Goal: Information Seeking & Learning: Check status

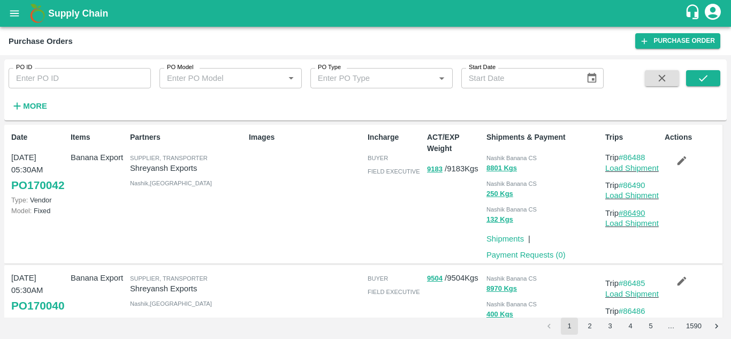
click at [641, 210] on link "#86490" at bounding box center [631, 213] width 27 height 9
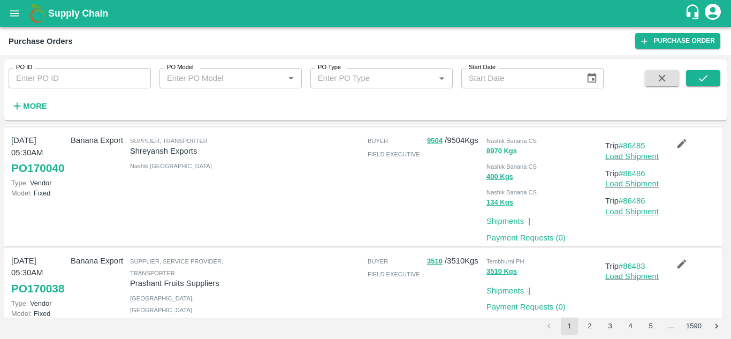
scroll to position [136, 0]
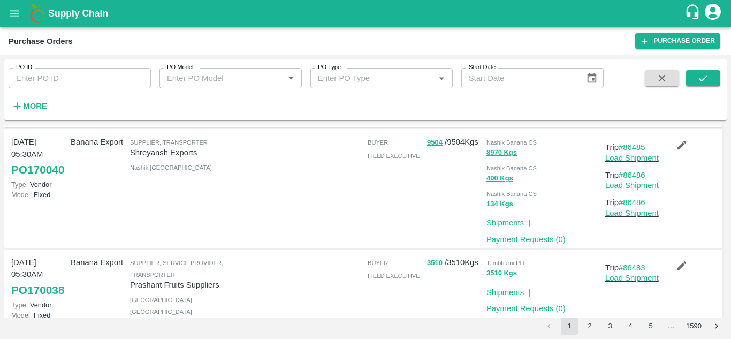
click at [634, 199] on link "#86486" at bounding box center [631, 202] width 27 height 9
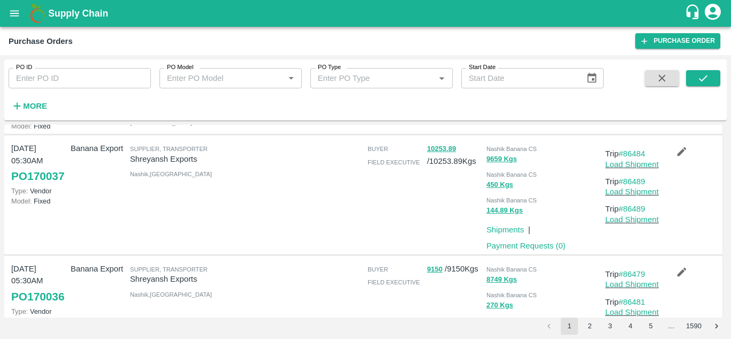
scroll to position [325, 0]
click at [637, 212] on link "#86489" at bounding box center [631, 208] width 27 height 9
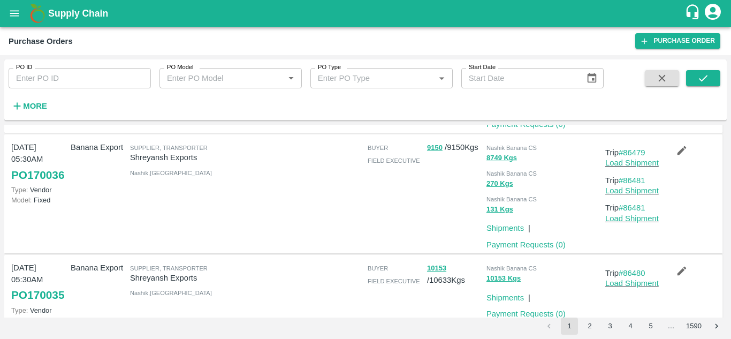
scroll to position [447, 0]
click at [635, 211] on link "#86481" at bounding box center [631, 207] width 27 height 9
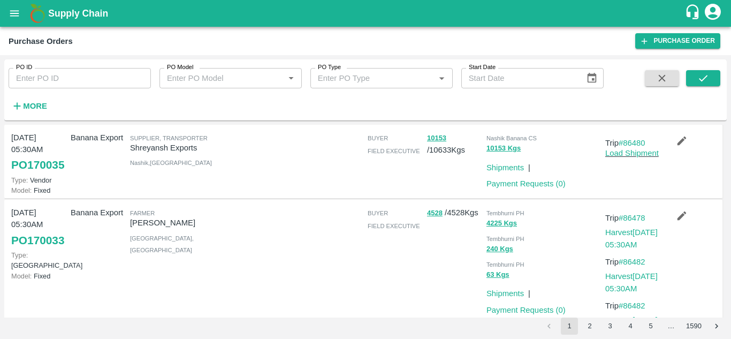
scroll to position [577, 0]
click at [627, 146] on link "#86480" at bounding box center [631, 141] width 27 height 9
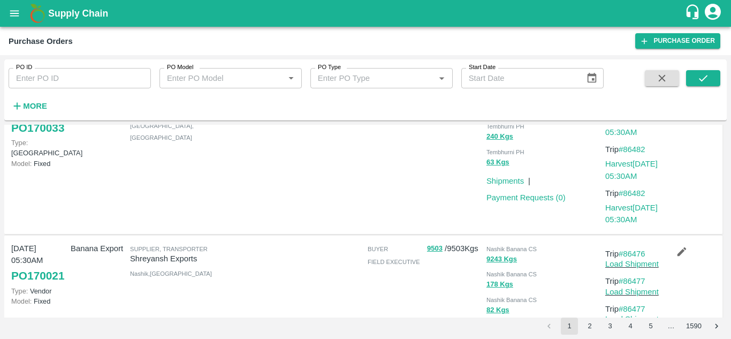
scroll to position [689, 0]
click at [635, 197] on link "#86482" at bounding box center [631, 192] width 27 height 9
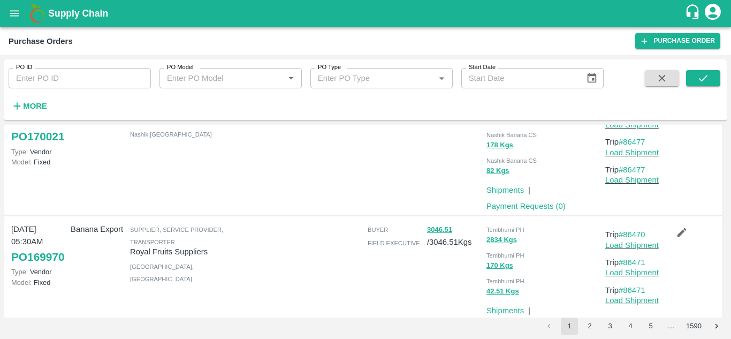
scroll to position [828, 0]
click at [634, 173] on link "#86477" at bounding box center [631, 169] width 27 height 9
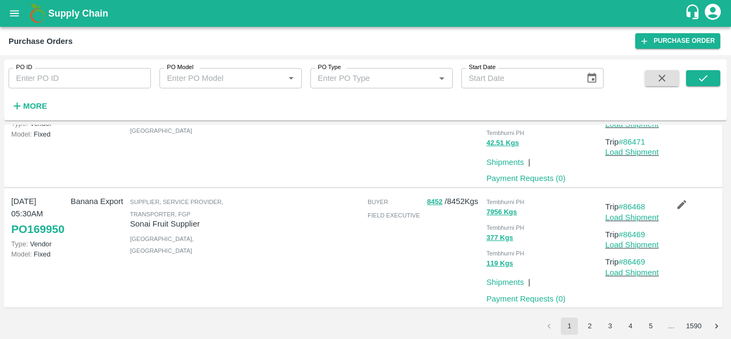
scroll to position [1015, 0]
click at [592, 321] on button "2" at bounding box center [589, 325] width 17 height 17
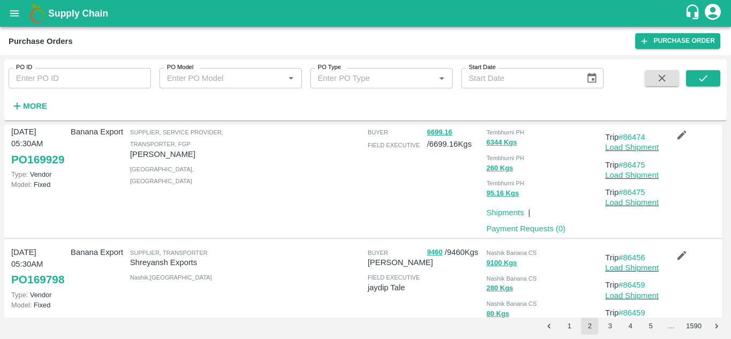
scroll to position [0, 0]
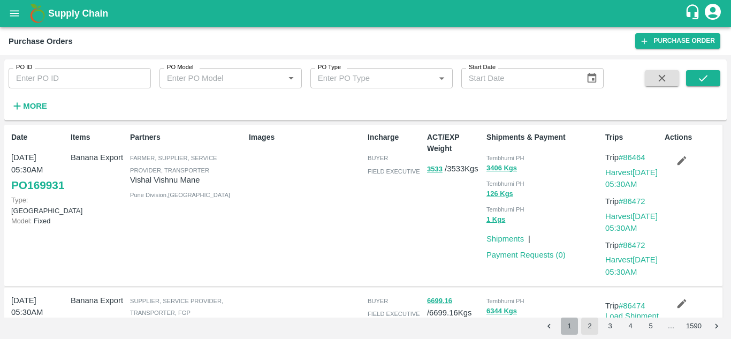
click at [569, 326] on button "1" at bounding box center [569, 325] width 17 height 17
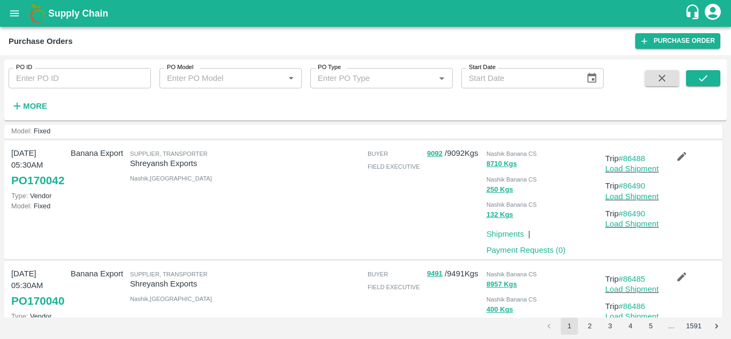
scroll to position [81, 0]
click at [637, 217] on link "#86490" at bounding box center [631, 212] width 27 height 9
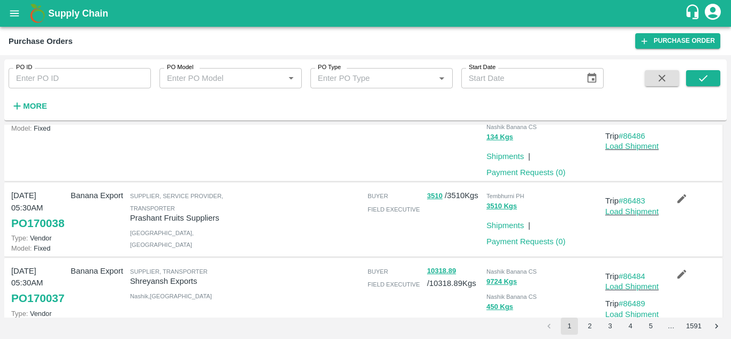
scroll to position [324, 0]
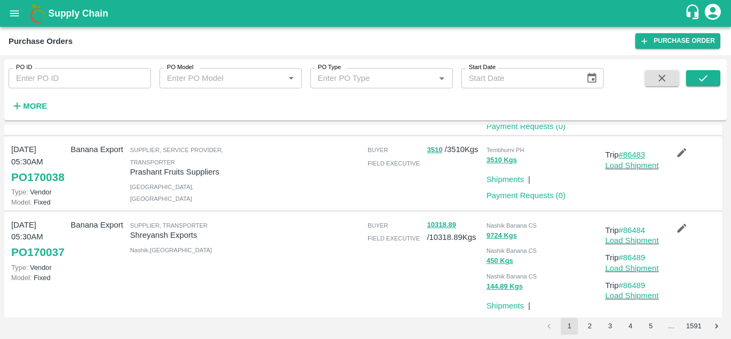
click at [633, 159] on link "#86483" at bounding box center [631, 154] width 27 height 9
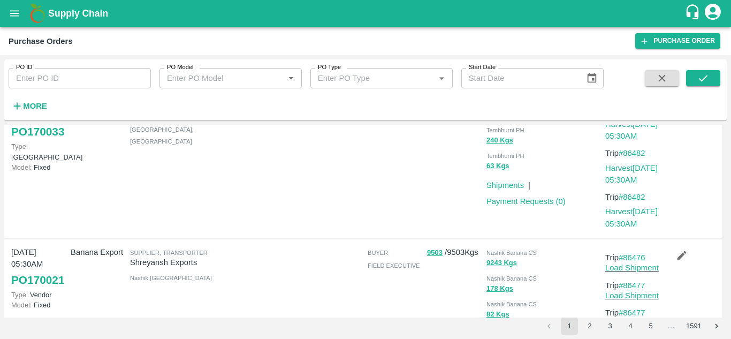
scroll to position [764, 0]
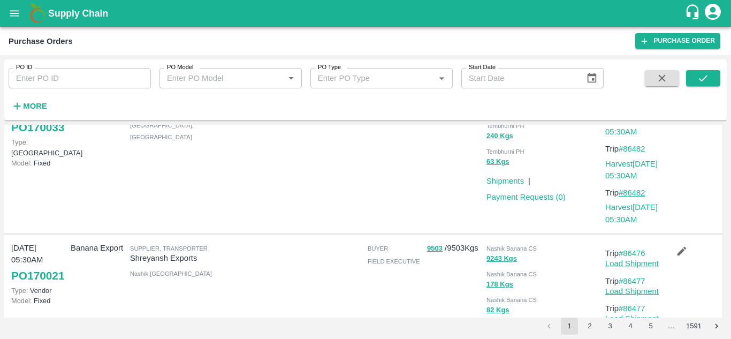
click at [634, 197] on link "#86482" at bounding box center [631, 192] width 27 height 9
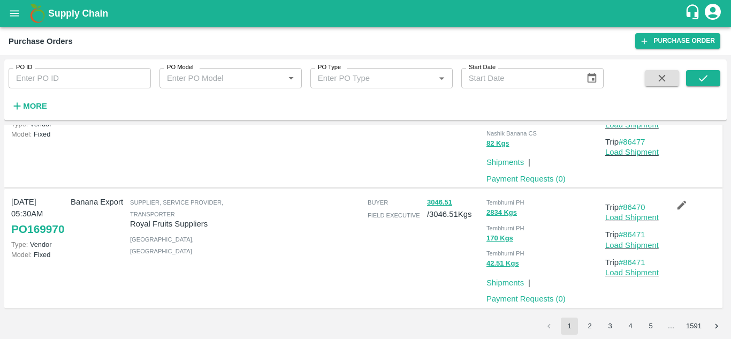
scroll to position [990, 0]
click at [638, 262] on link "#86471" at bounding box center [631, 262] width 27 height 9
click at [586, 324] on button "2" at bounding box center [589, 325] width 17 height 17
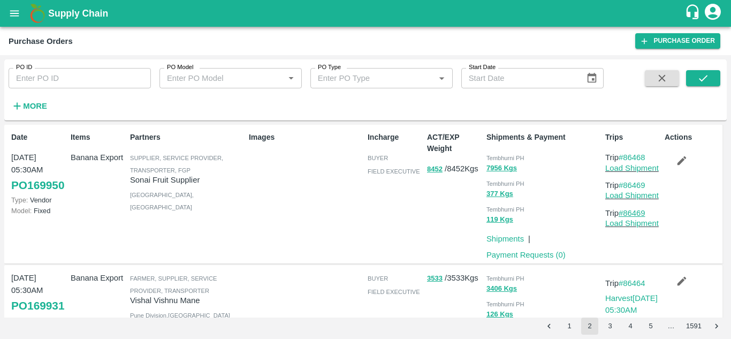
click at [637, 210] on link "#86469" at bounding box center [631, 213] width 27 height 9
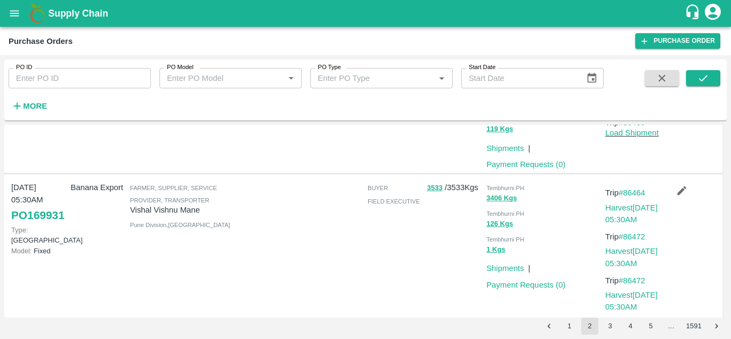
scroll to position [91, 0]
click at [630, 279] on link "#86472" at bounding box center [631, 280] width 27 height 9
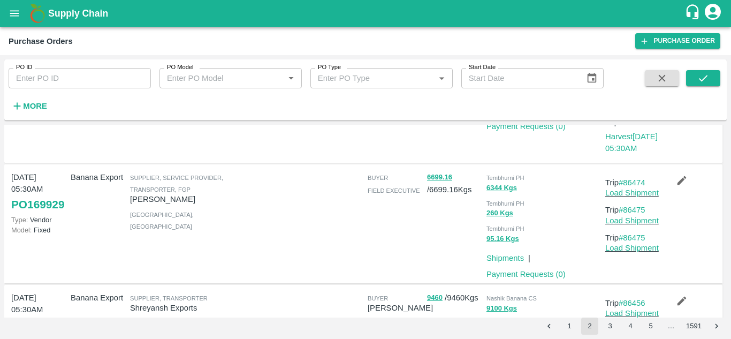
scroll to position [250, 0]
click at [633, 234] on link "#86475" at bounding box center [631, 236] width 27 height 9
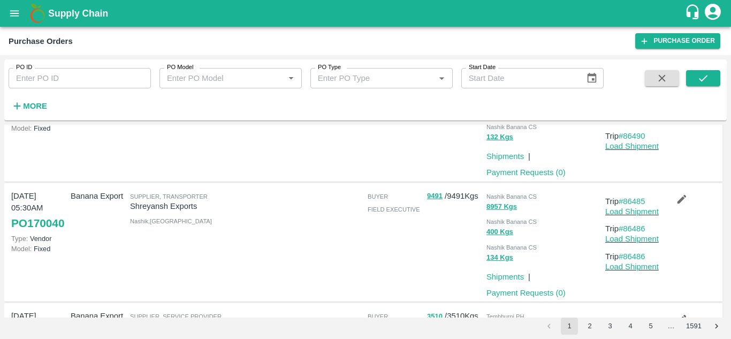
scroll to position [81, 0]
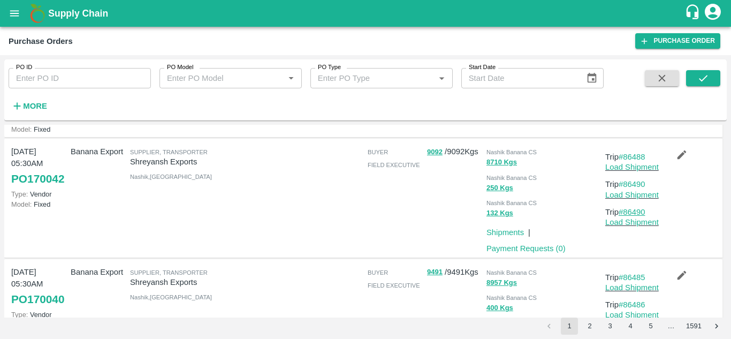
click at [635, 216] on link "#86490" at bounding box center [631, 212] width 27 height 9
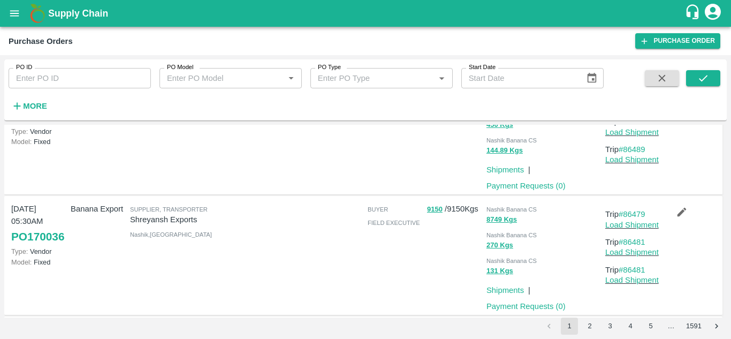
scroll to position [460, 0]
click at [630, 153] on link "#86489" at bounding box center [631, 148] width 27 height 9
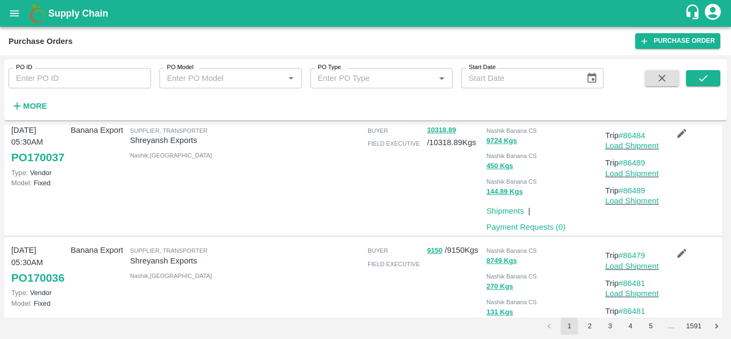
scroll to position [418, 0]
click at [634, 197] on p "Trip #86489" at bounding box center [632, 191] width 55 height 12
click at [634, 195] on link "#86489" at bounding box center [631, 191] width 27 height 9
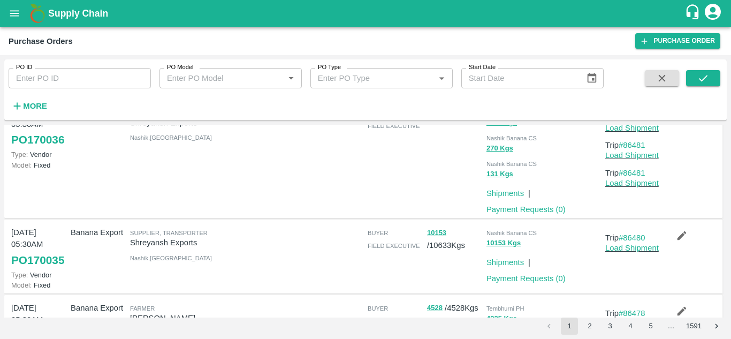
scroll to position [558, 0]
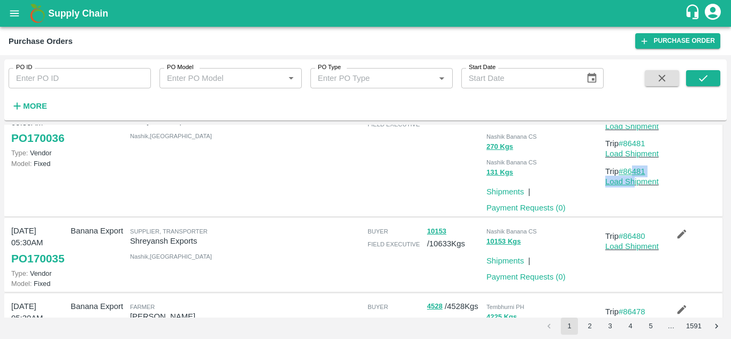
drag, startPoint x: 633, startPoint y: 215, endPoint x: 628, endPoint y: 206, distance: 10.6
click at [628, 188] on div "Trip #86481 Load Shipment" at bounding box center [632, 176] width 55 height 22
click at [637, 175] on link "#86481" at bounding box center [631, 171] width 27 height 9
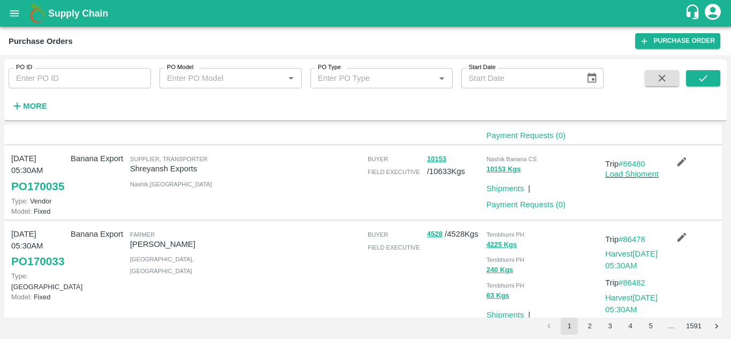
scroll to position [634, 0]
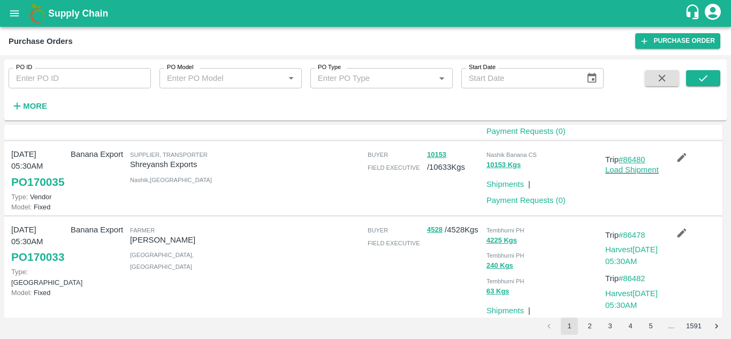
click at [640, 164] on link "#86480" at bounding box center [631, 159] width 27 height 9
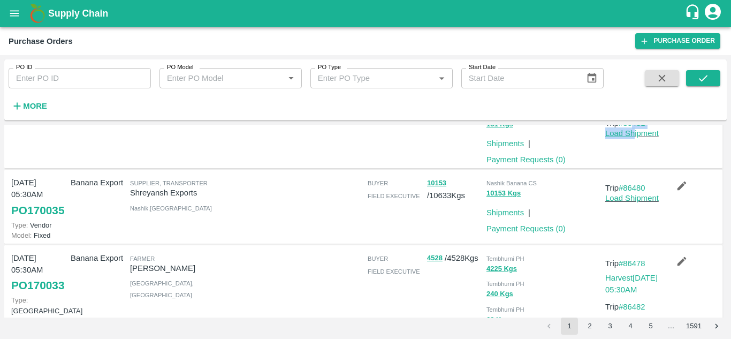
scroll to position [604, 0]
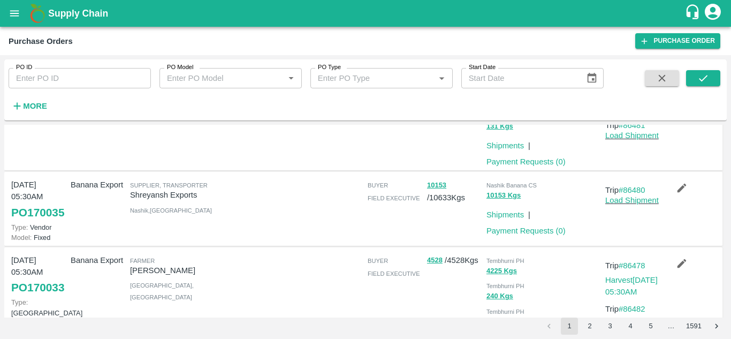
click at [298, 240] on div at bounding box center [303, 208] width 119 height 68
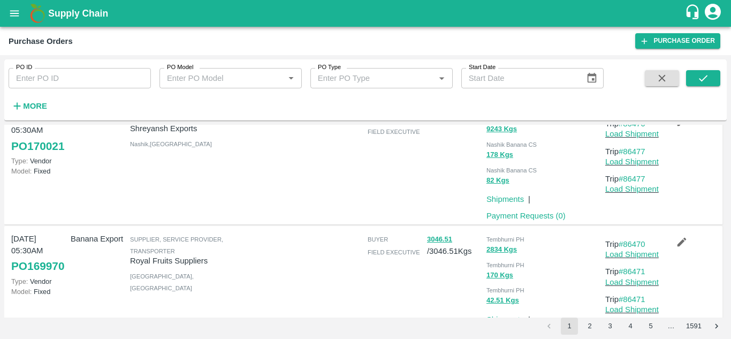
scroll to position [894, 0]
click at [633, 182] on link "#86477" at bounding box center [631, 178] width 27 height 9
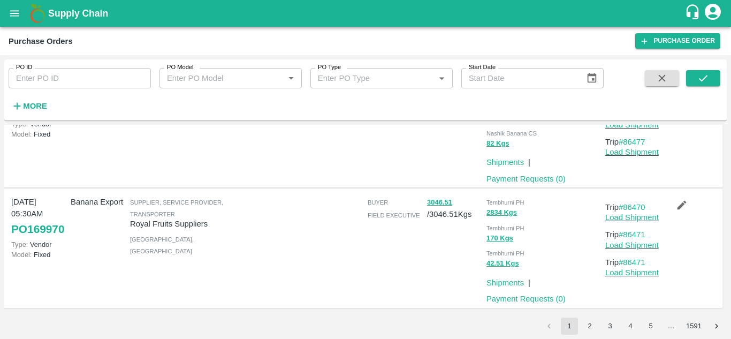
scroll to position [990, 0]
click at [606, 327] on button "3" at bounding box center [609, 325] width 17 height 17
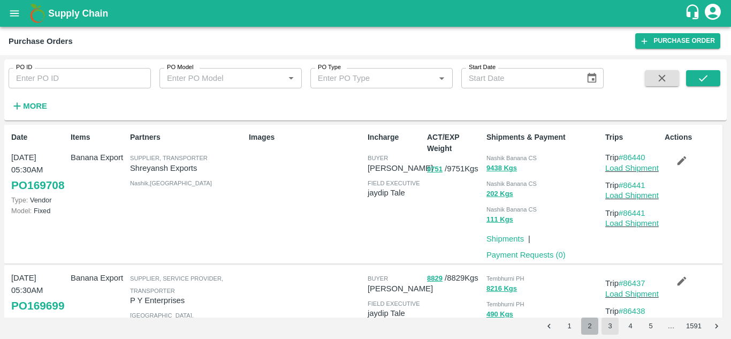
click at [588, 326] on button "2" at bounding box center [589, 325] width 17 height 17
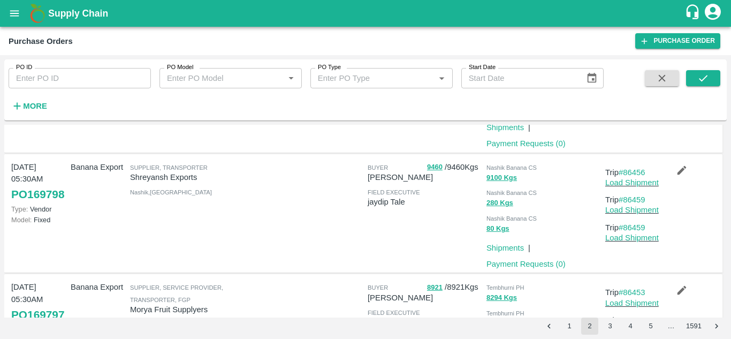
scroll to position [380, 0]
click at [629, 225] on link "#86459" at bounding box center [631, 227] width 27 height 9
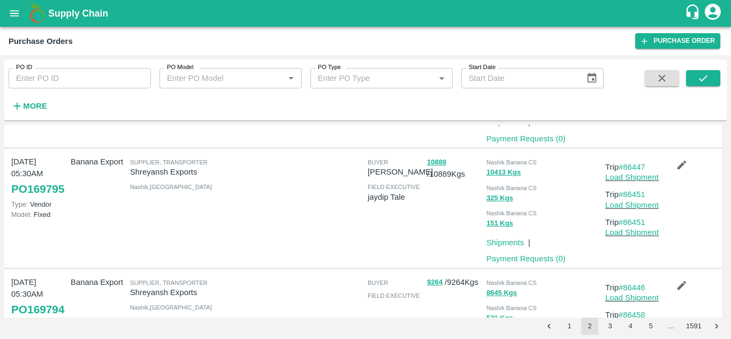
scroll to position [748, 0]
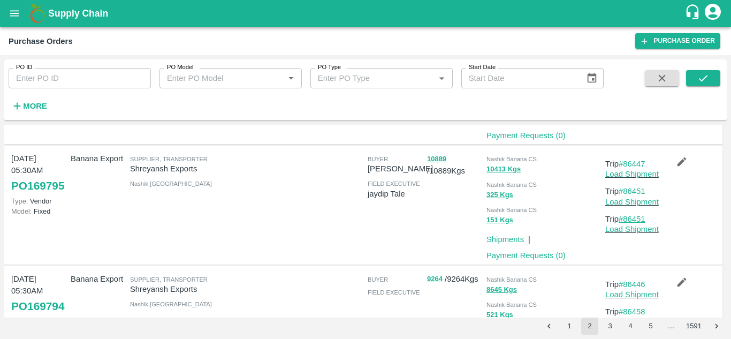
click at [635, 218] on link "#86451" at bounding box center [631, 219] width 27 height 9
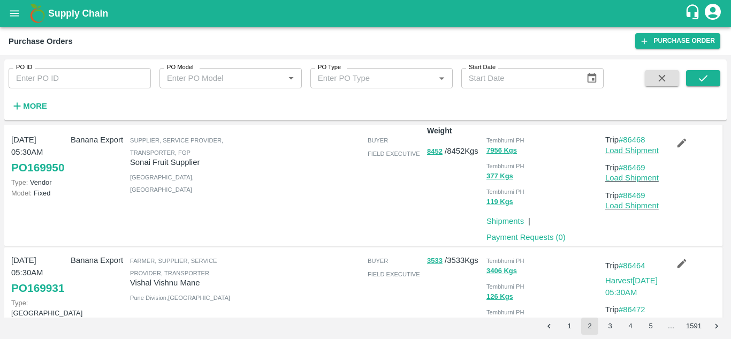
scroll to position [0, 0]
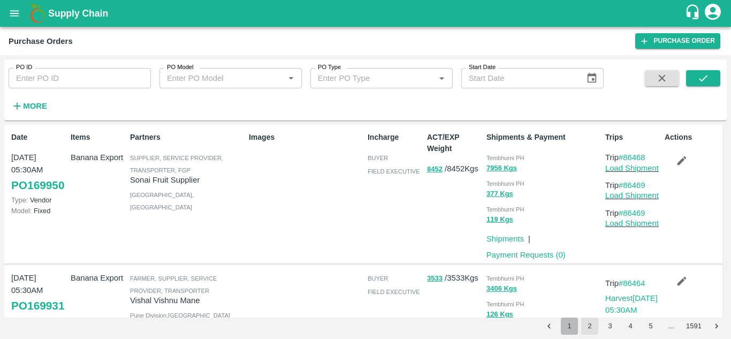
click at [564, 331] on button "1" at bounding box center [569, 325] width 17 height 17
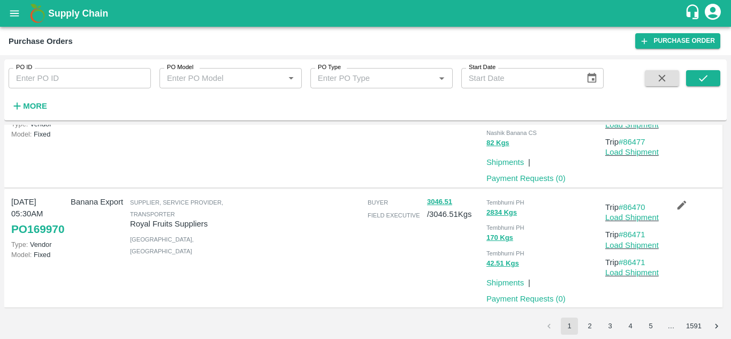
scroll to position [1041, 0]
click at [586, 324] on button "2" at bounding box center [589, 325] width 17 height 17
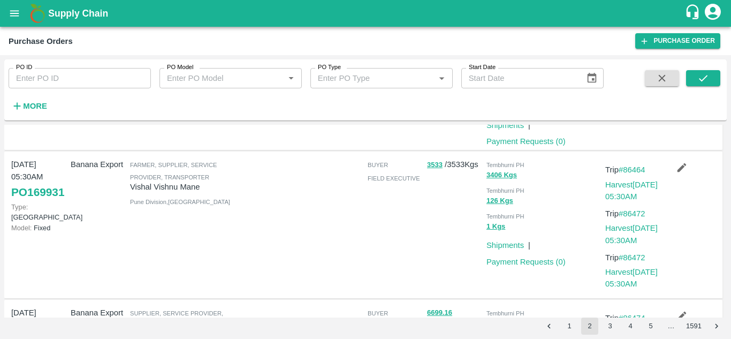
scroll to position [114, 0]
click at [629, 256] on link "#86472" at bounding box center [631, 257] width 27 height 9
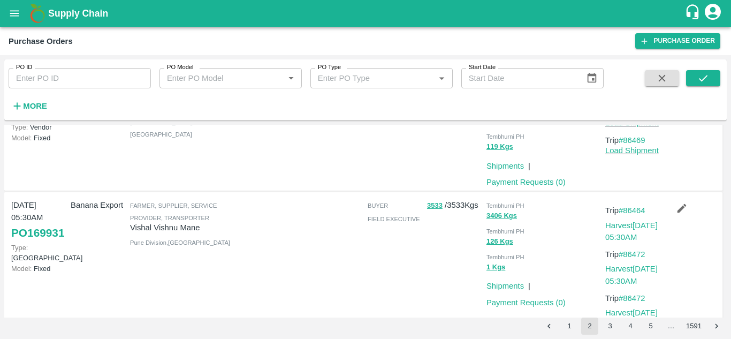
scroll to position [0, 0]
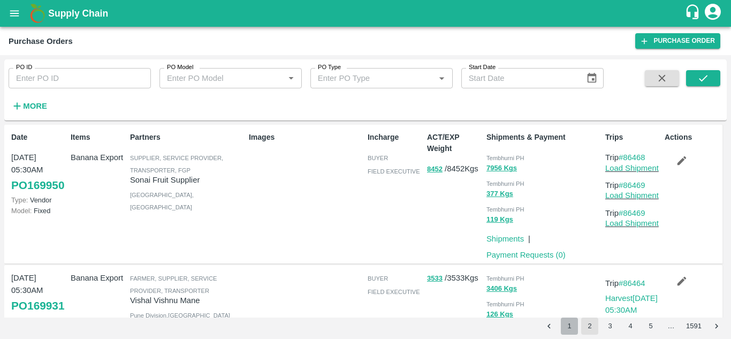
click at [567, 328] on button "1" at bounding box center [569, 325] width 17 height 17
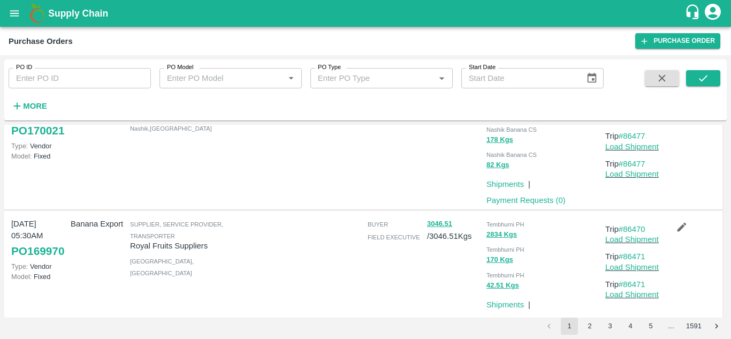
scroll to position [1041, 0]
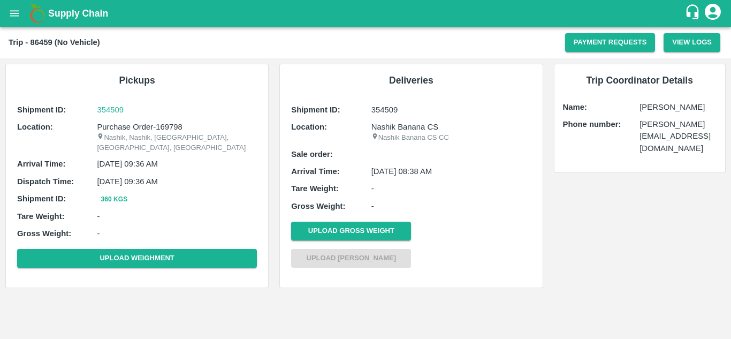
click at [619, 132] on div "Trip Coordinator Details Name: [PERSON_NAME] Phone number: [PERSON_NAME][EMAIL_…" at bounding box center [639, 118] width 171 height 108
click at [469, 227] on div "Shipment ID: 354509 Location: Nashik Banana CS Nashik Banana CS CC Sale order: …" at bounding box center [410, 187] width 245 height 173
